Goal: Information Seeking & Learning: Learn about a topic

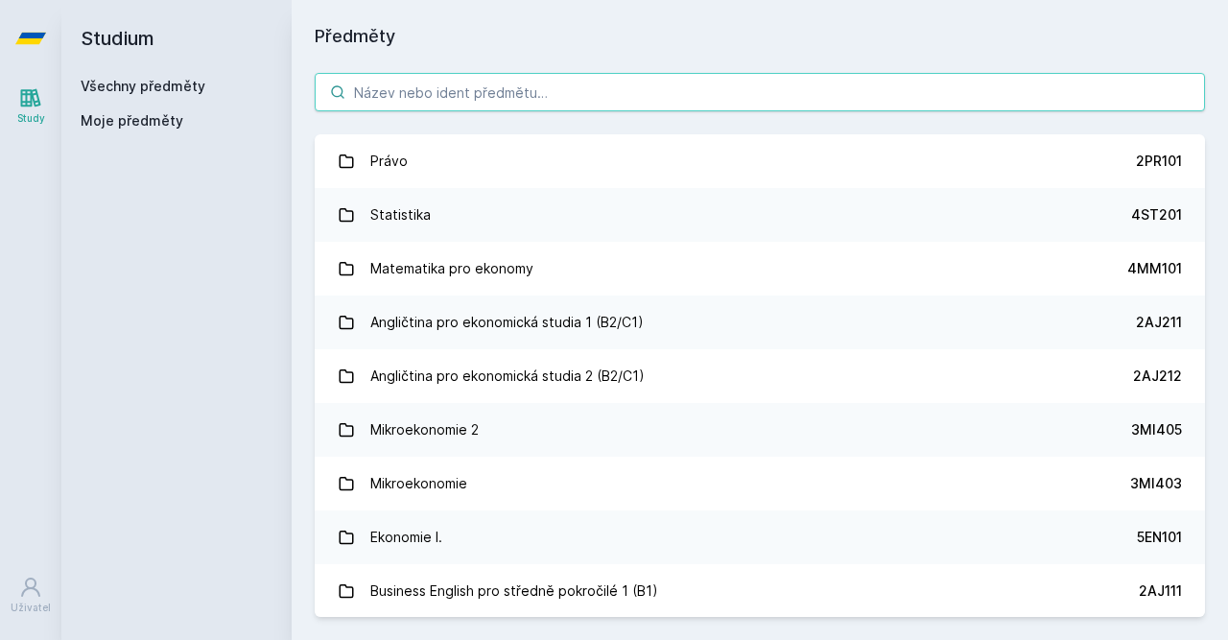
click at [492, 94] on input "search" at bounding box center [760, 92] width 890 height 38
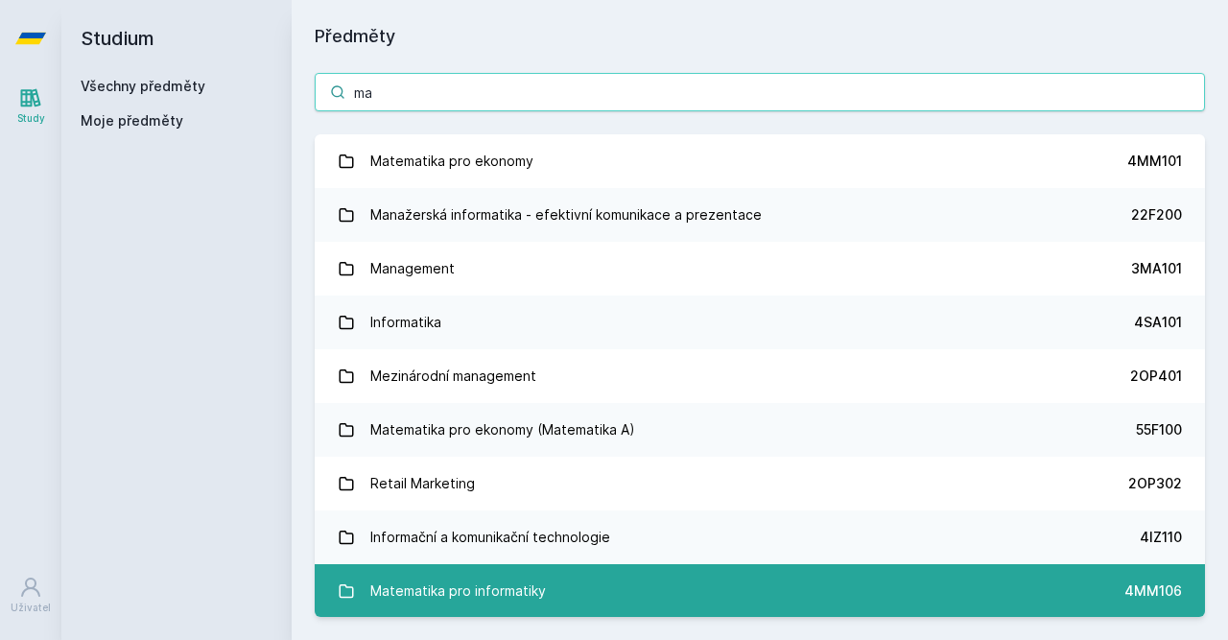
type input "ma"
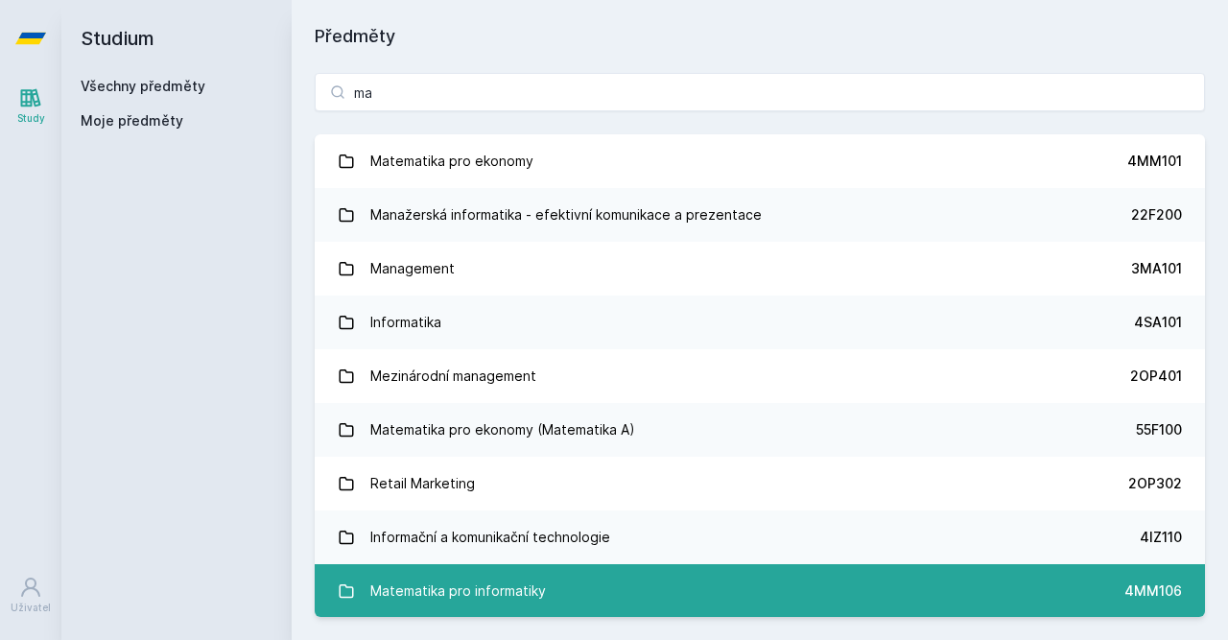
click at [500, 594] on div "Matematika pro informatiky" at bounding box center [458, 591] width 176 height 38
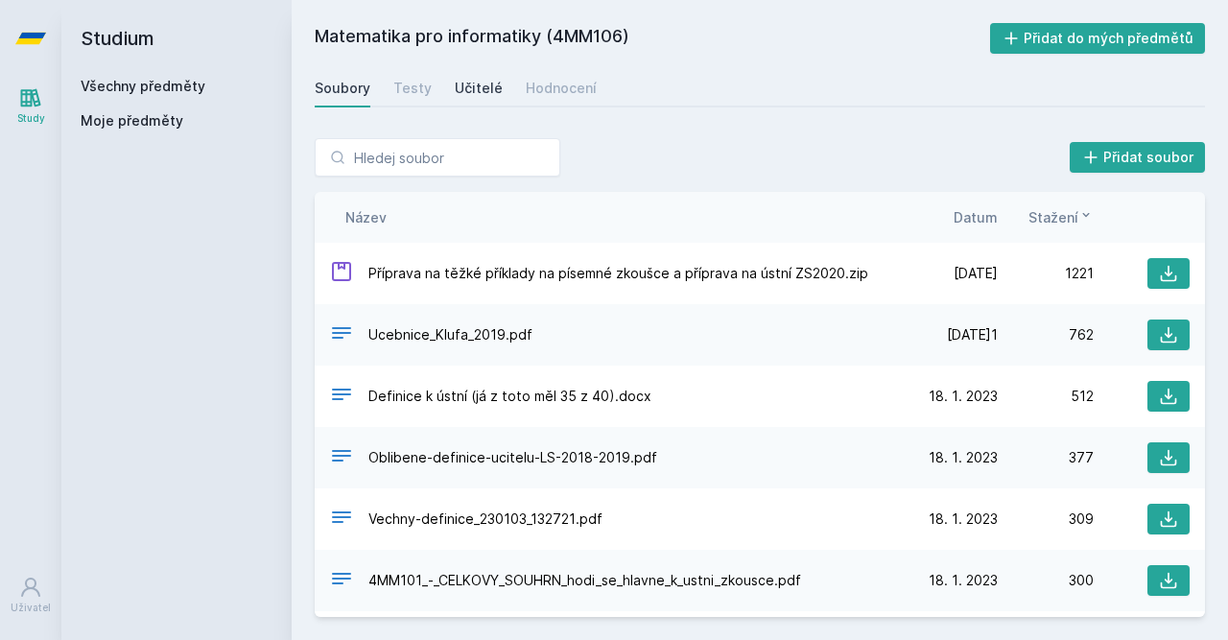
click at [463, 89] on div "Učitelé" at bounding box center [479, 88] width 48 height 19
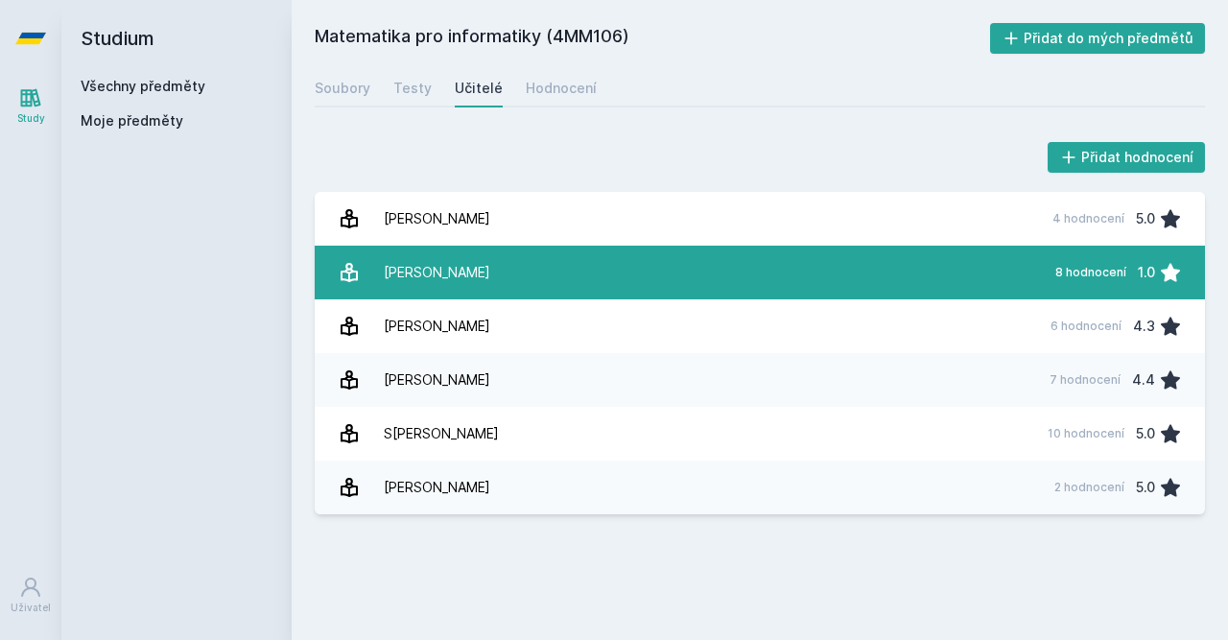
click at [1093, 275] on div "8 hodnocení" at bounding box center [1090, 272] width 71 height 15
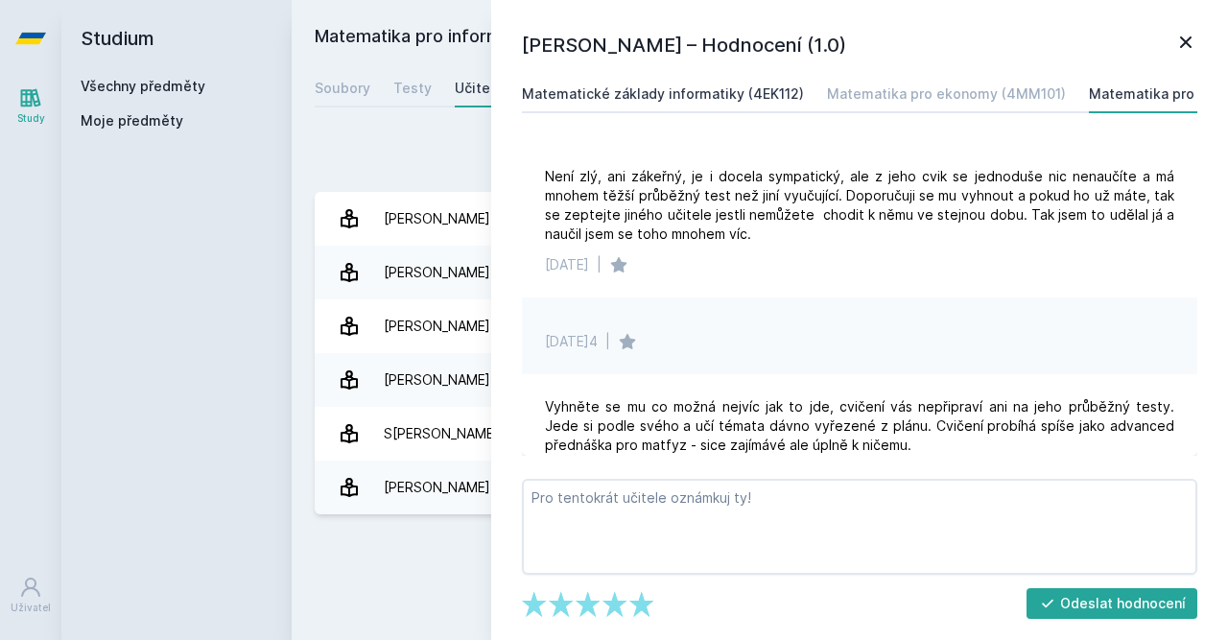
click at [736, 99] on div "Matematické základy informatiky (4EK112)" at bounding box center [663, 93] width 282 height 19
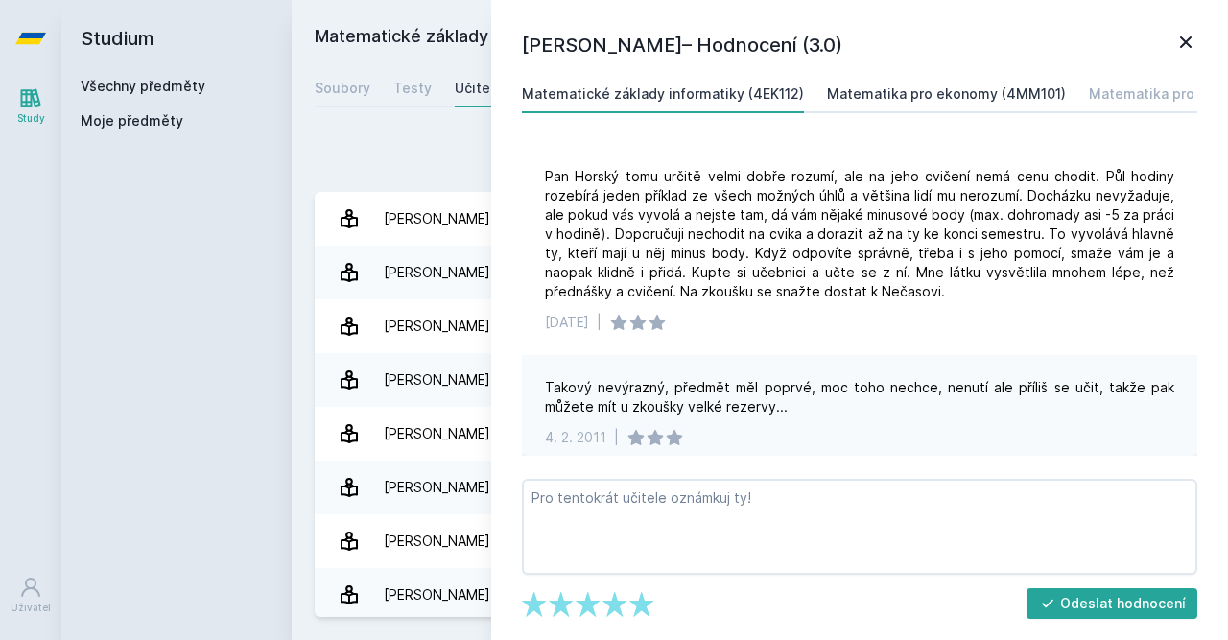
click at [943, 95] on div "Matematika pro ekonomy (4MM101)" at bounding box center [946, 93] width 239 height 19
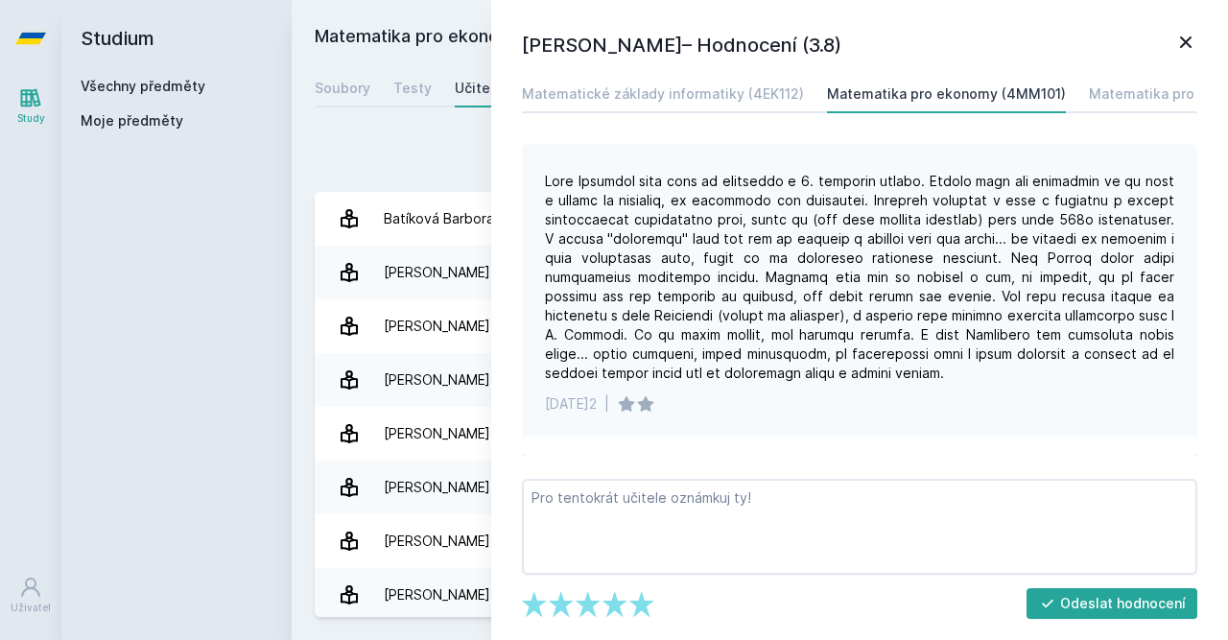
scroll to position [304, 0]
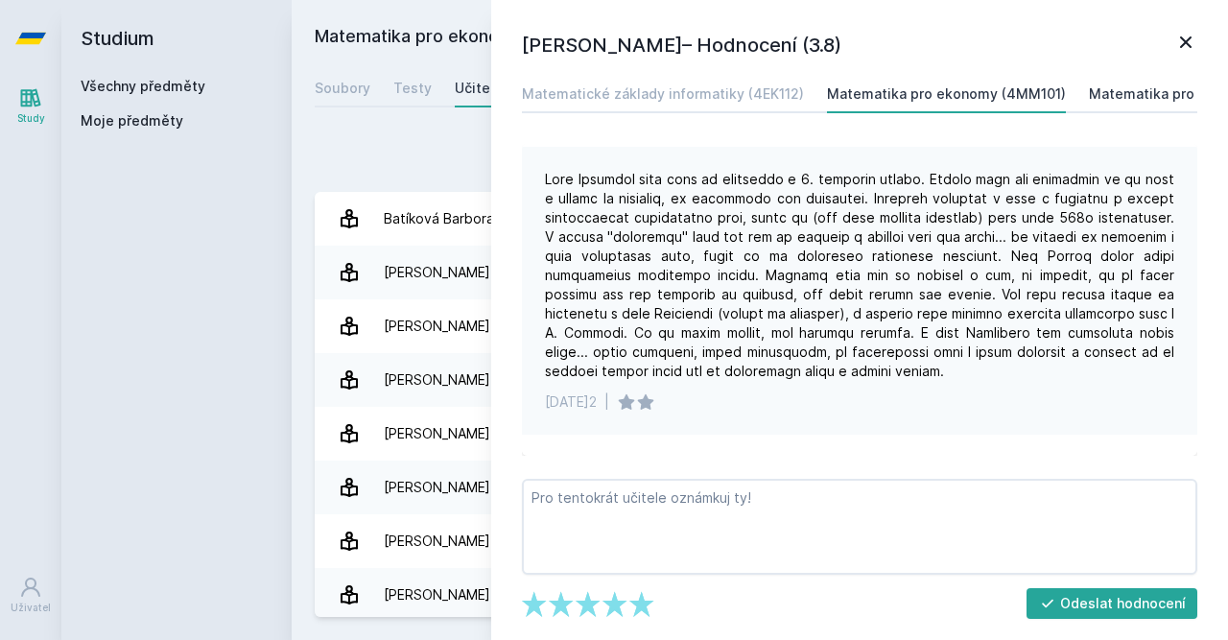
click at [1089, 101] on div "Matematika pro informatiky (4MM106)" at bounding box center [1217, 93] width 256 height 19
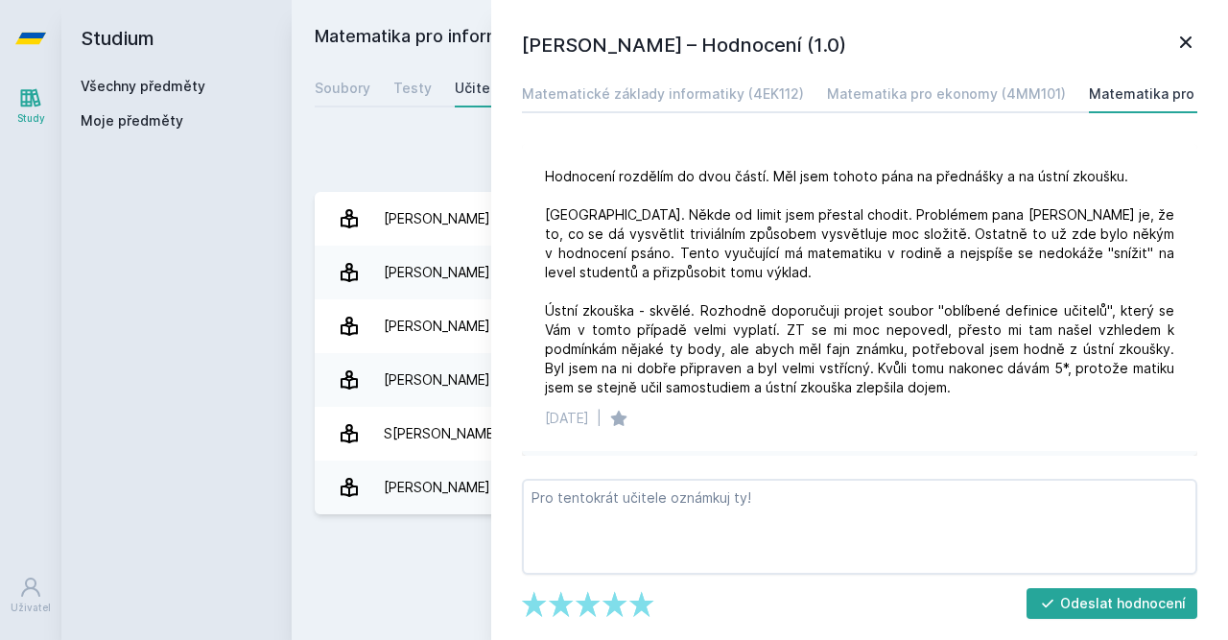
click at [1182, 47] on icon at bounding box center [1186, 42] width 12 height 12
